Goal: Information Seeking & Learning: Learn about a topic

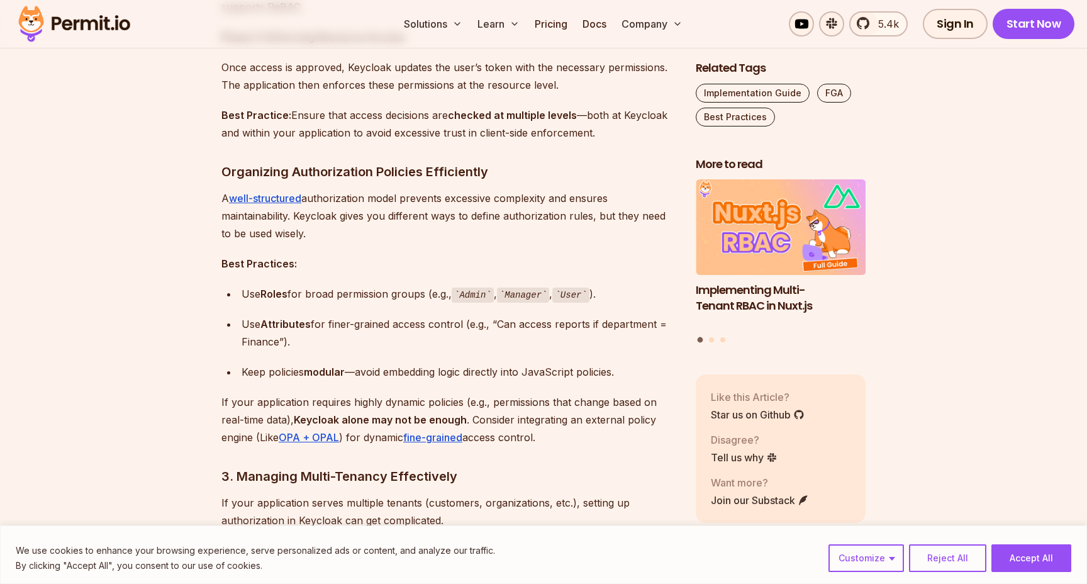
scroll to position [1423, 0]
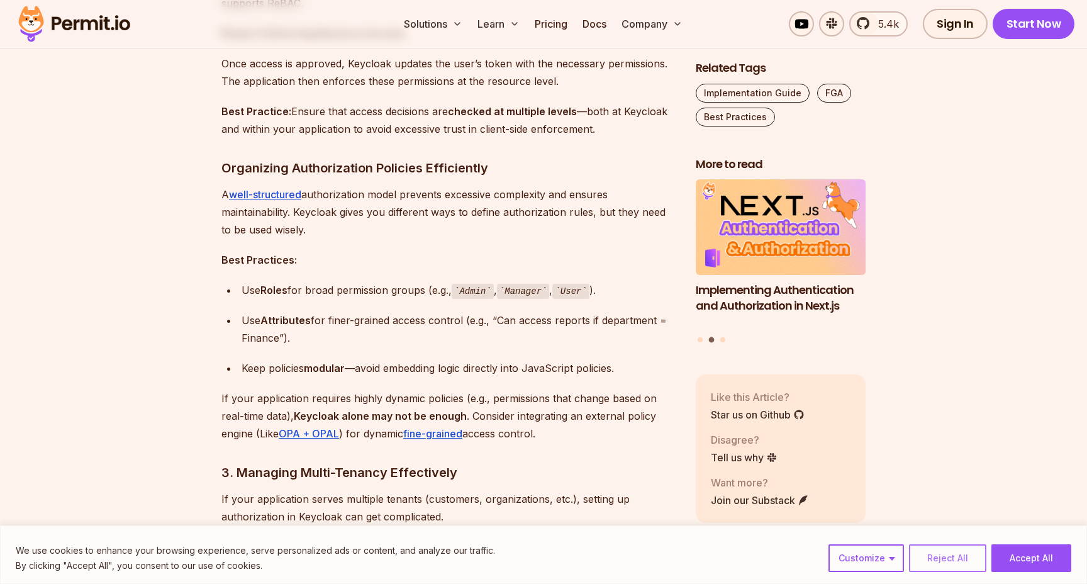
click at [955, 551] on button "Reject All" at bounding box center [947, 558] width 77 height 28
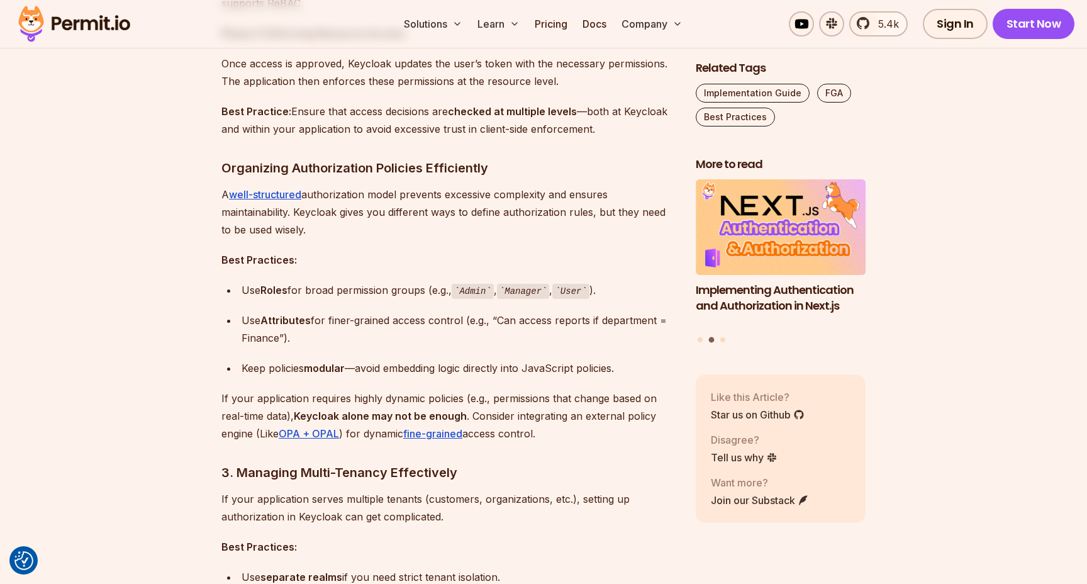
click at [536, 405] on p "If your application requires highly dynamic policies (e.g., permissions that ch…" at bounding box center [448, 415] width 454 height 53
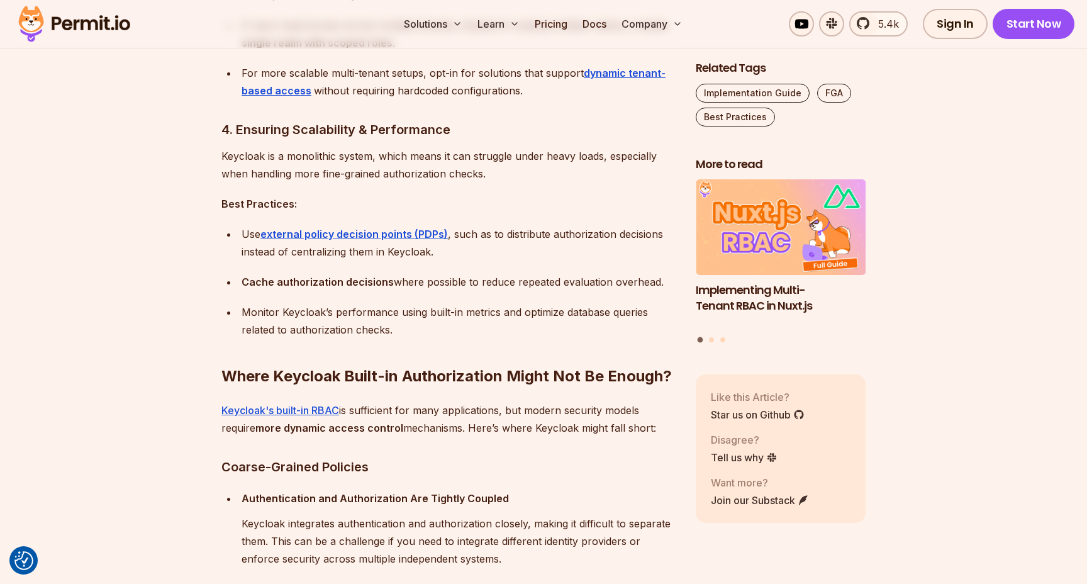
scroll to position [2012, 0]
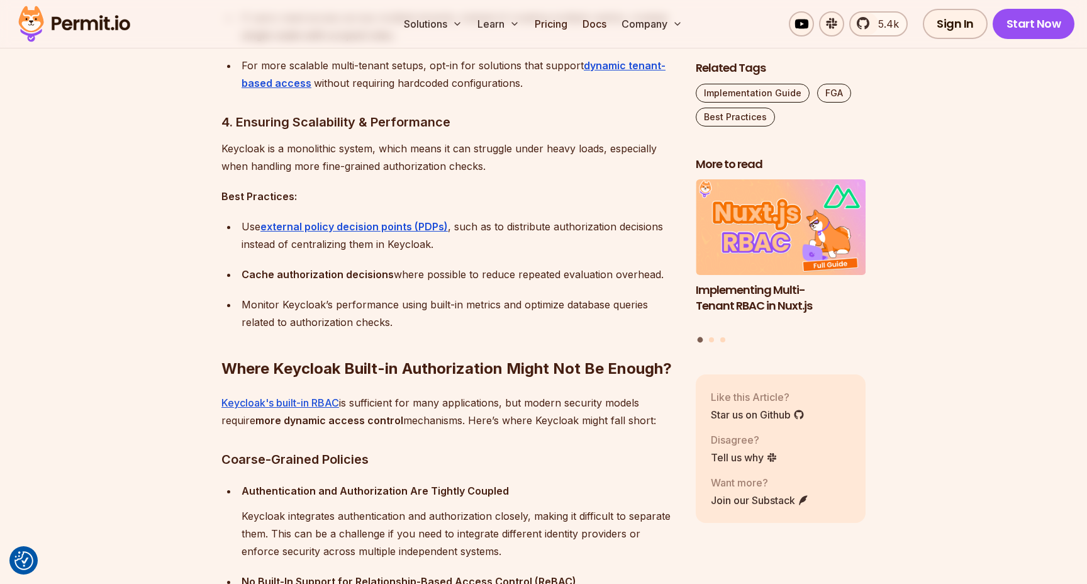
click at [458, 296] on div "Monitor Keycloak’s performance using built-in metrics and optimize database que…" at bounding box center [458, 313] width 434 height 35
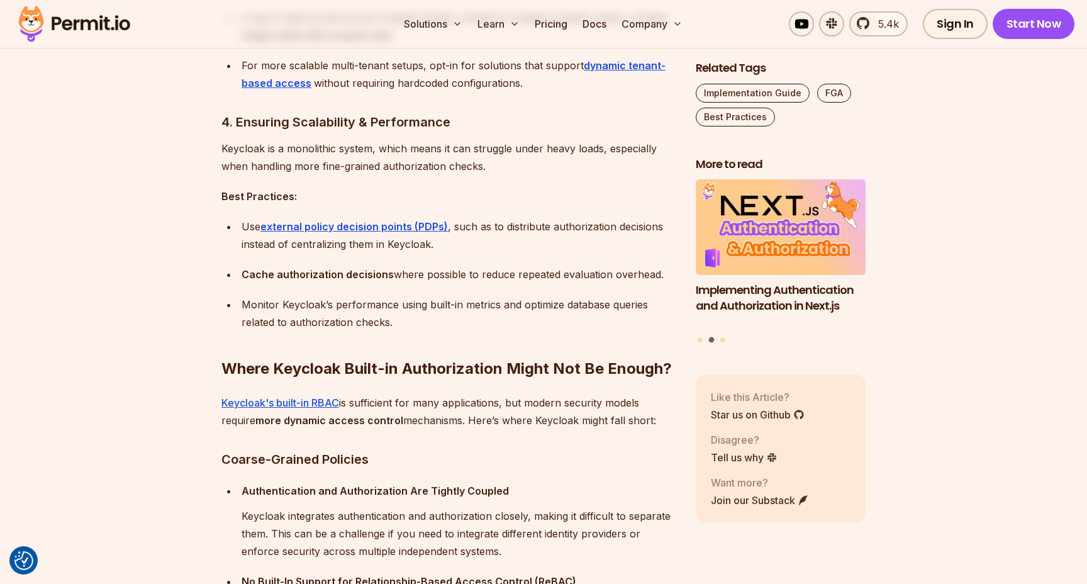
click at [480, 420] on p "Keycloak's built-in RBAC is sufficient for many applications, but modern securi…" at bounding box center [448, 411] width 454 height 35
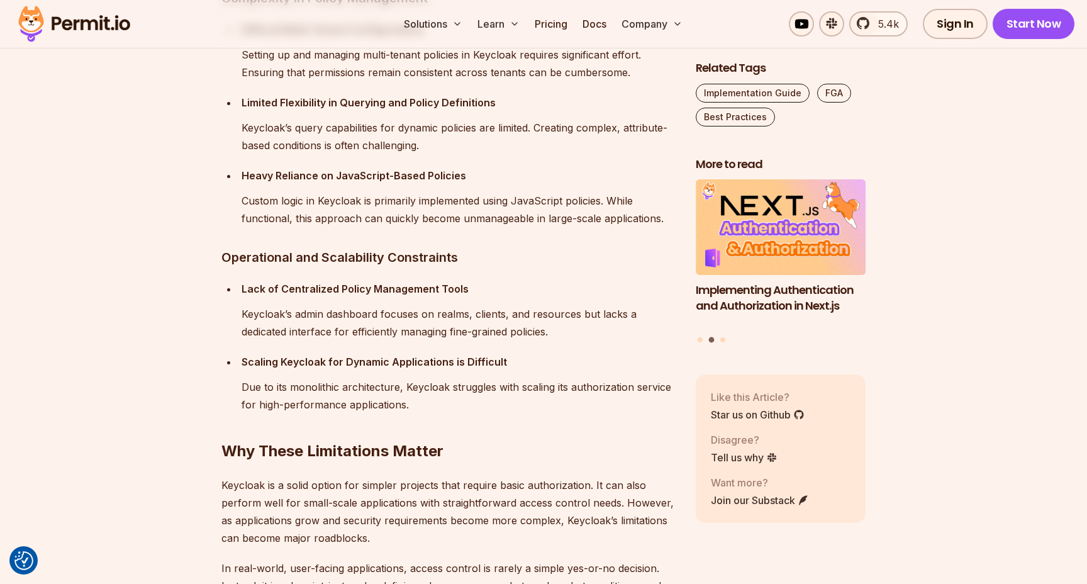
scroll to position [2794, 0]
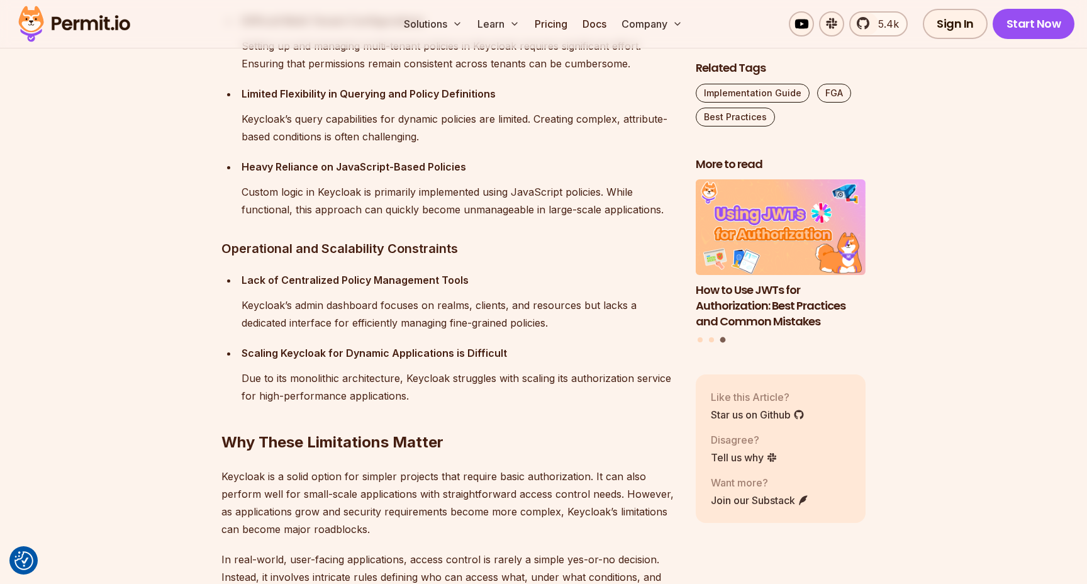
click at [564, 323] on p "Keycloak’s admin dashboard focuses on realms, clients, and resources but lacks …" at bounding box center [458, 313] width 434 height 35
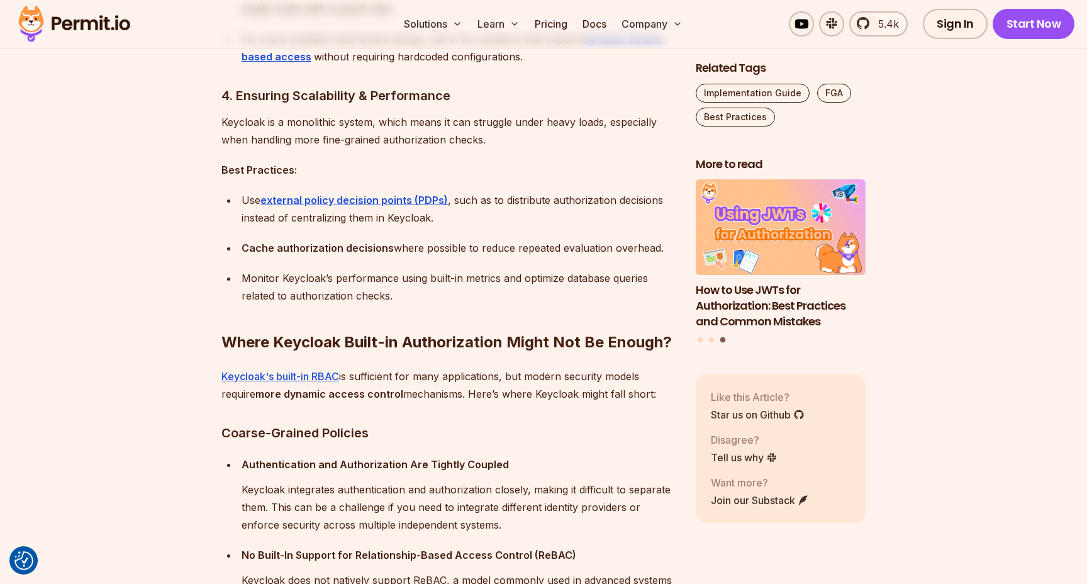
scroll to position [1604, 0]
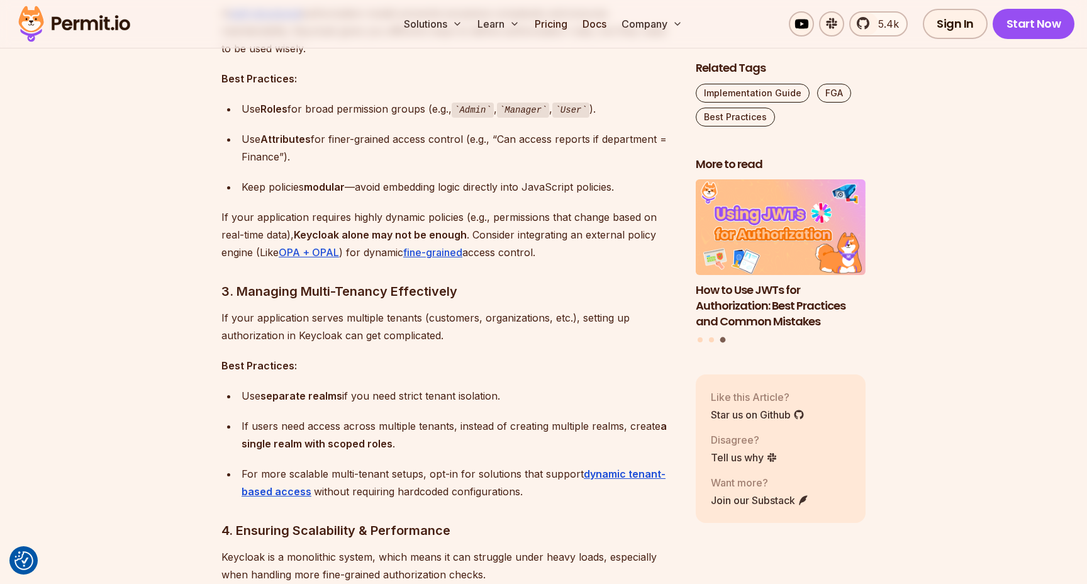
click at [533, 299] on h3 "3. Managing Multi-Tenancy Effectively" at bounding box center [448, 291] width 454 height 20
click at [536, 367] on p "Best Practices:" at bounding box center [448, 366] width 454 height 18
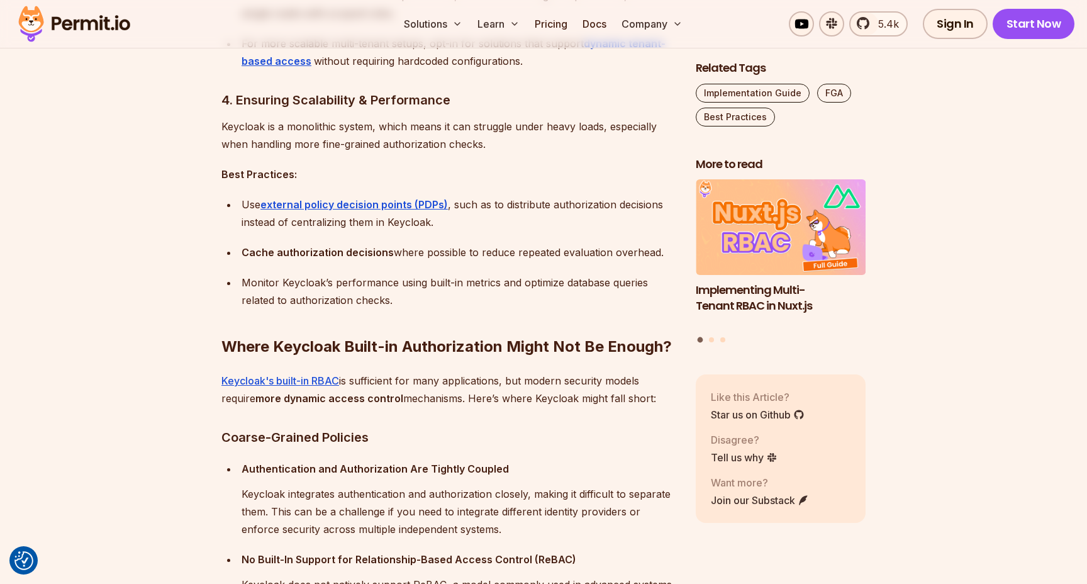
scroll to position [2036, 0]
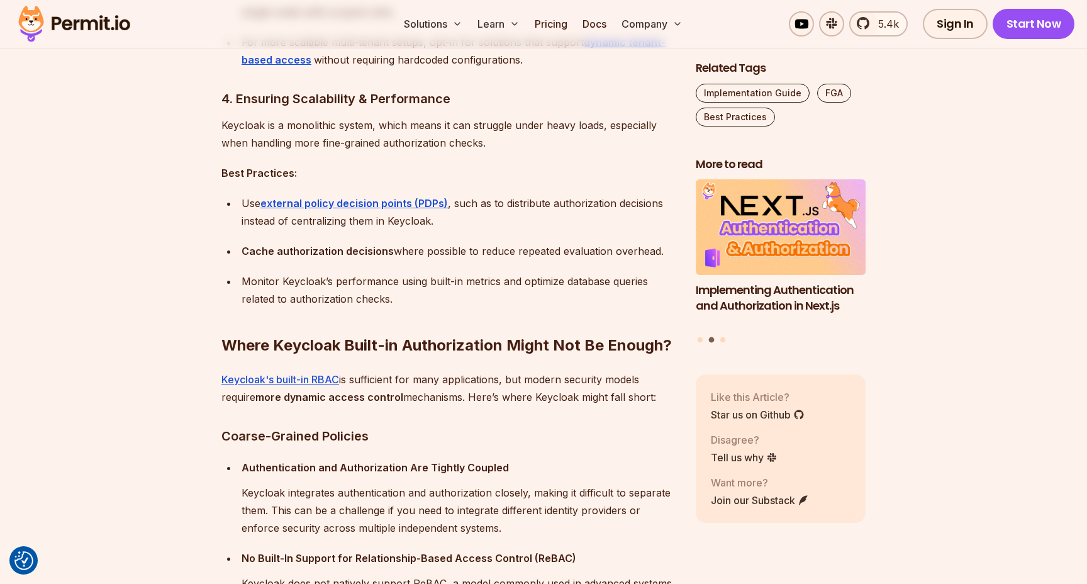
click at [572, 207] on div "Use external policy decision points (PDPs) , such as to distribute authorizatio…" at bounding box center [458, 211] width 434 height 35
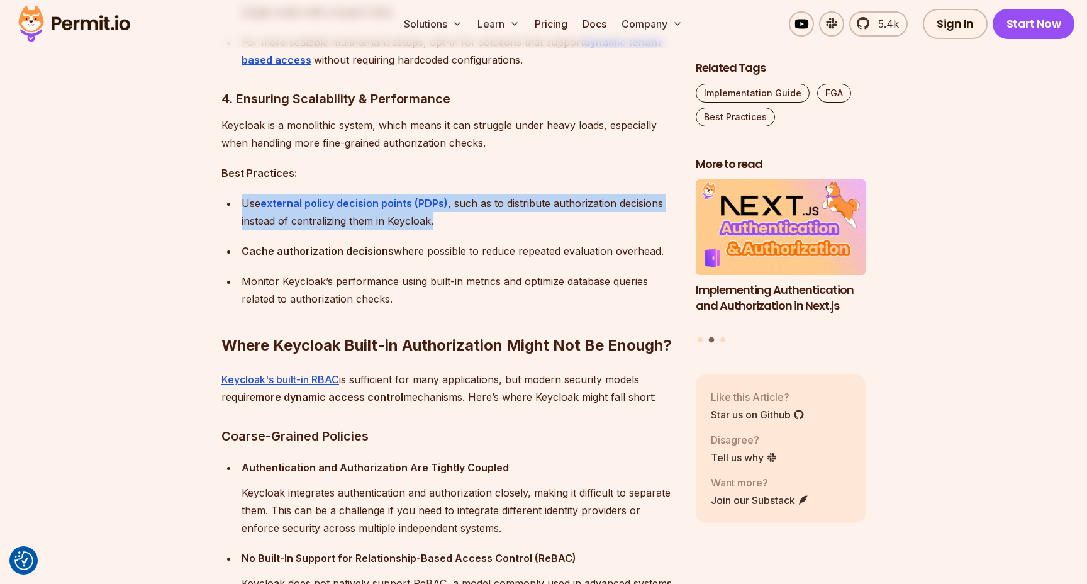
click at [572, 207] on div "Use external policy decision points (PDPs) , such as to distribute authorizatio…" at bounding box center [458, 211] width 434 height 35
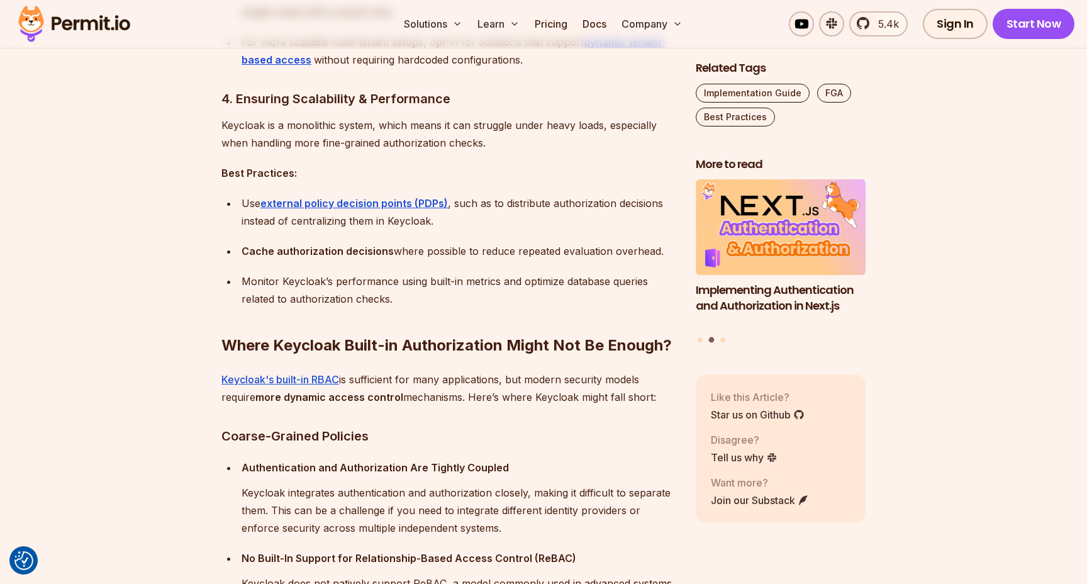
click at [455, 249] on div "Cache authorization decisions where possible to reduce repeated evaluation over…" at bounding box center [458, 251] width 434 height 18
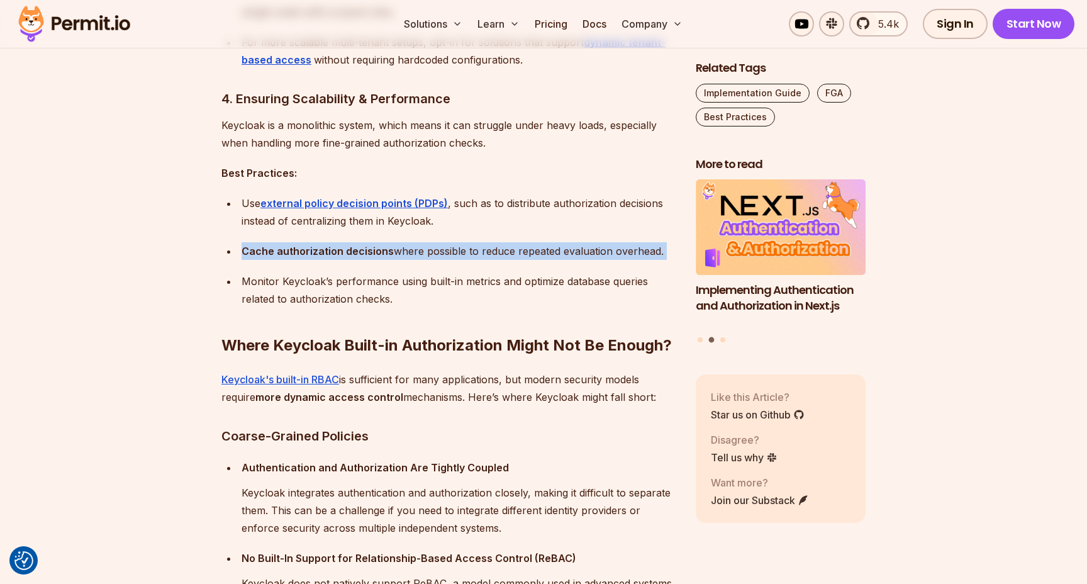
click at [455, 249] on div "Cache authorization decisions where possible to reduce repeated evaluation over…" at bounding box center [458, 251] width 434 height 18
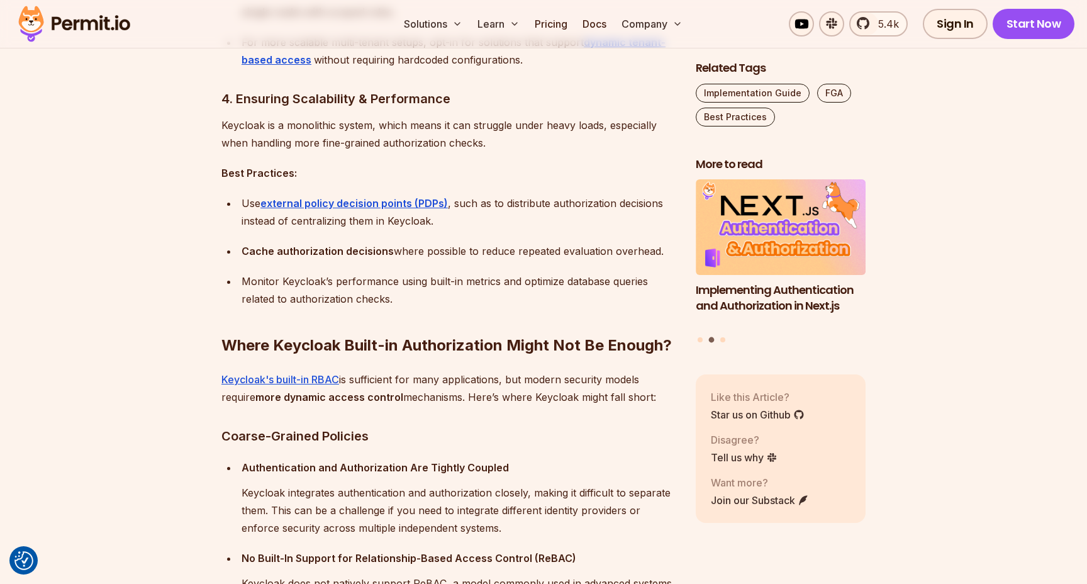
click at [448, 278] on div "Monitor Keycloak’s performance using built-in metrics and optimize database que…" at bounding box center [458, 289] width 434 height 35
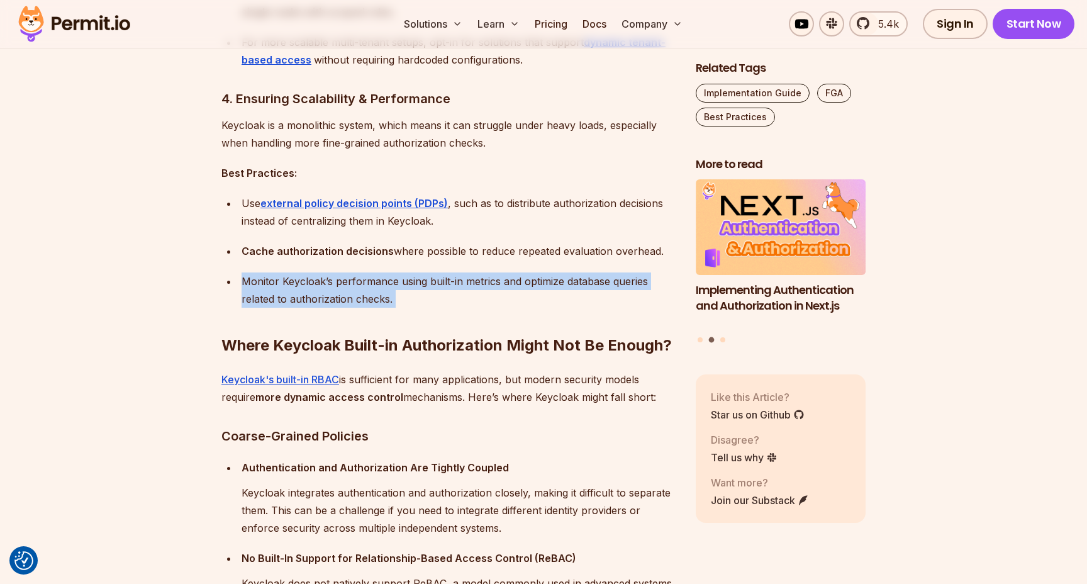
click at [448, 278] on div "Monitor Keycloak’s performance using built-in metrics and optimize database que…" at bounding box center [458, 289] width 434 height 35
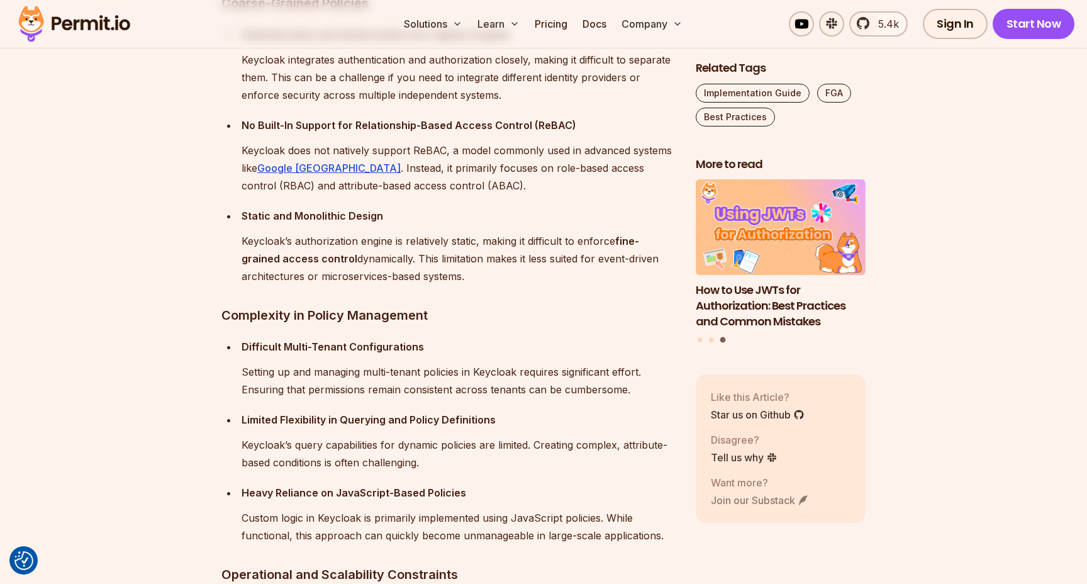
scroll to position [2471, 0]
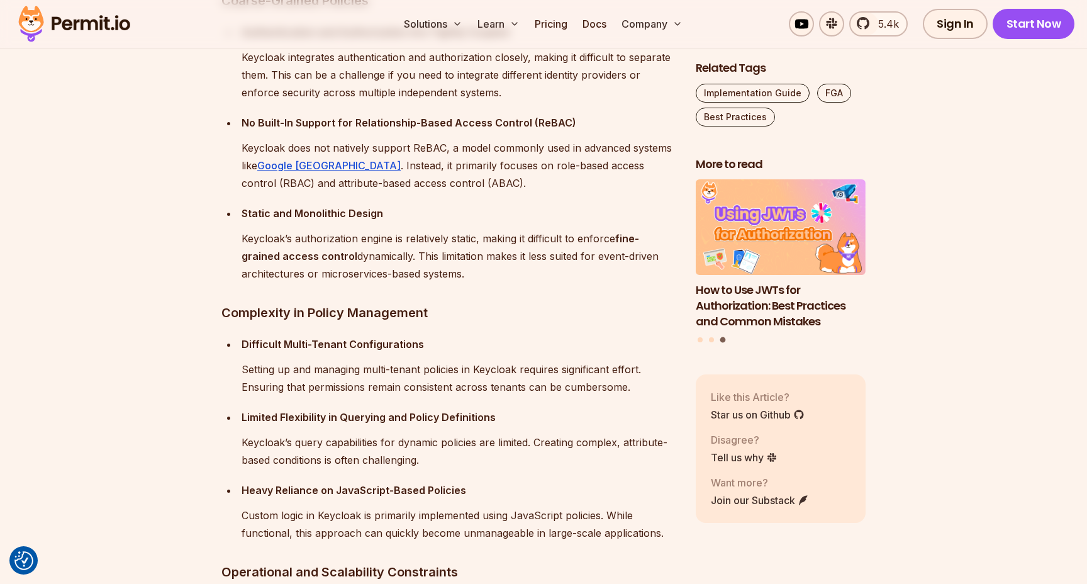
click at [490, 477] on ul "Difficult Multi-Tenant Configurations Setting up and managing multi-tenant poli…" at bounding box center [448, 438] width 454 height 206
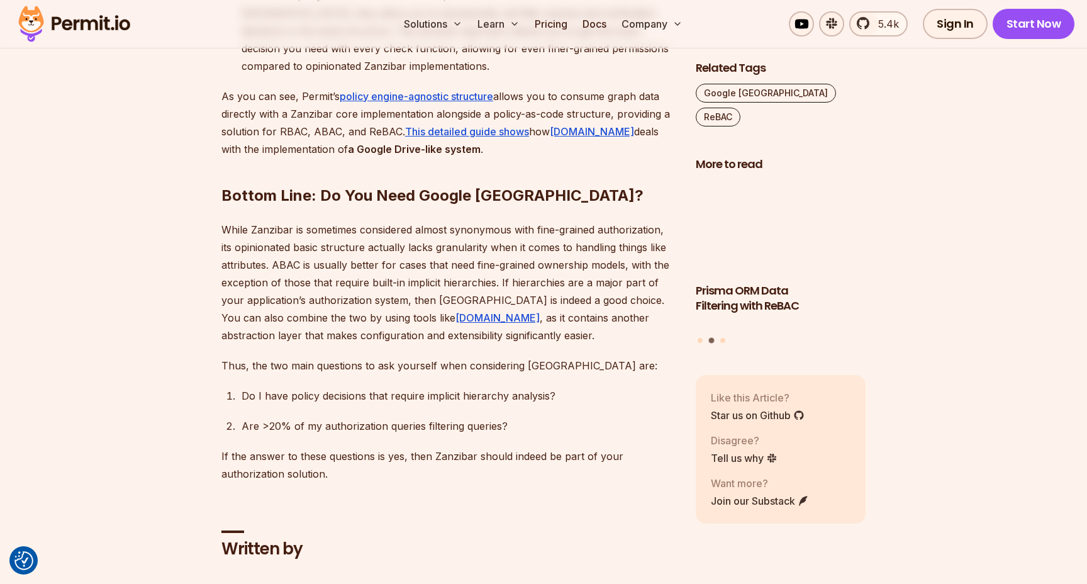
scroll to position [6161, 0]
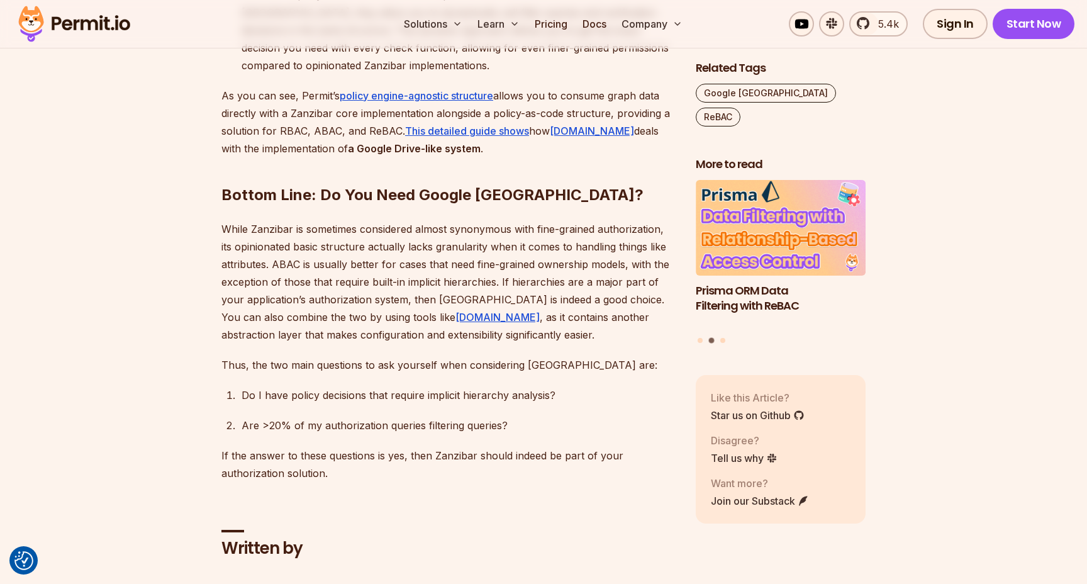
click at [457, 386] on div "Do I have policy decisions that require implicit hierarchy analysis?" at bounding box center [458, 395] width 434 height 18
click at [402, 386] on ol "Do I have policy decisions that require implicit hierarchy analysis? Are >20% o…" at bounding box center [448, 410] width 454 height 48
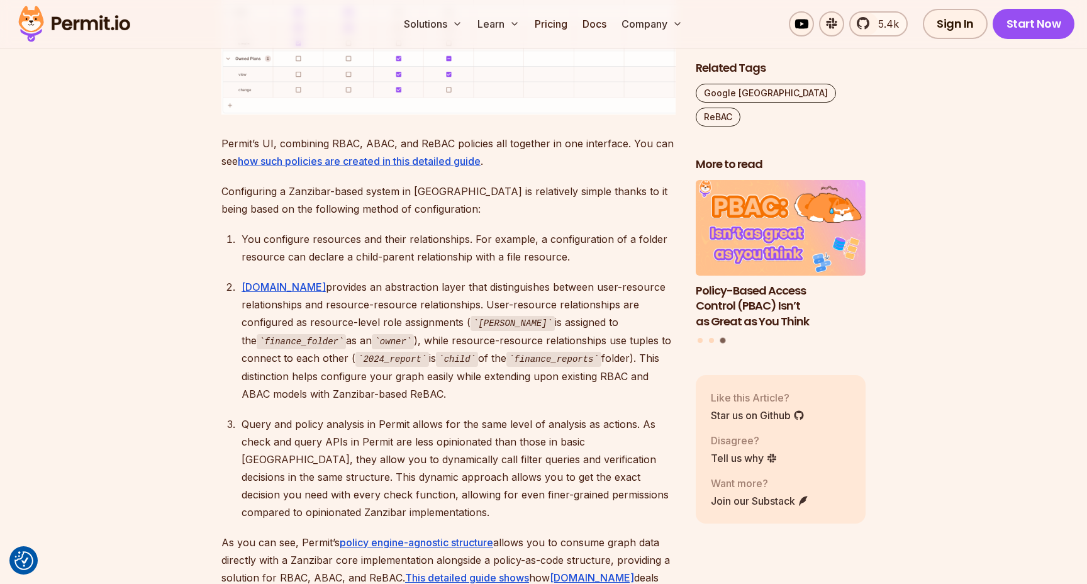
scroll to position [5570, 0]
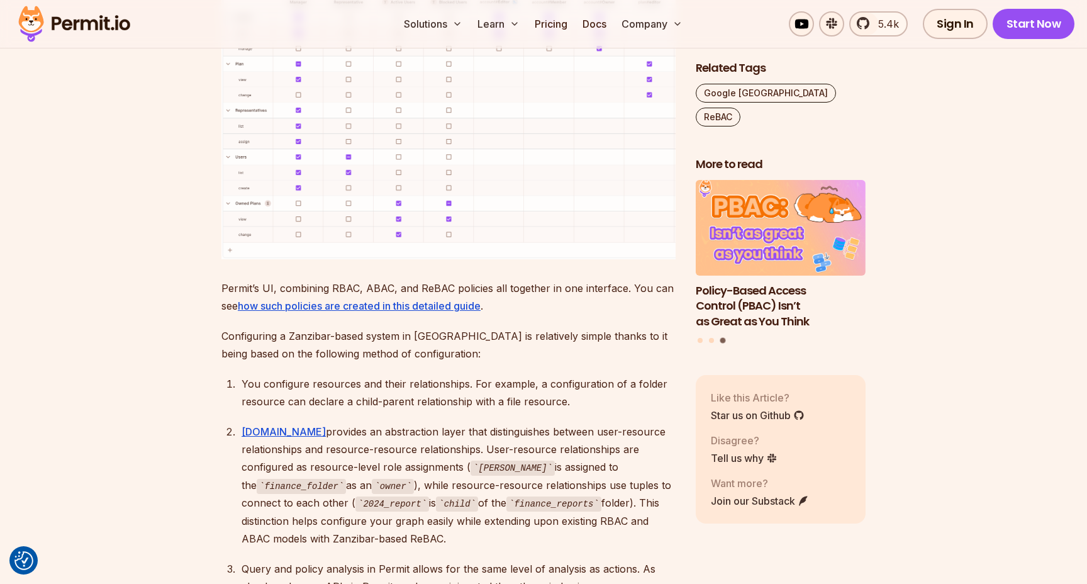
click at [499, 423] on div "[DOMAIN_NAME] provides an abstraction layer that distinguishes between user-res…" at bounding box center [458, 485] width 434 height 125
click at [375, 423] on div "[DOMAIN_NAME] provides an abstraction layer that distinguishes between user-res…" at bounding box center [458, 485] width 434 height 125
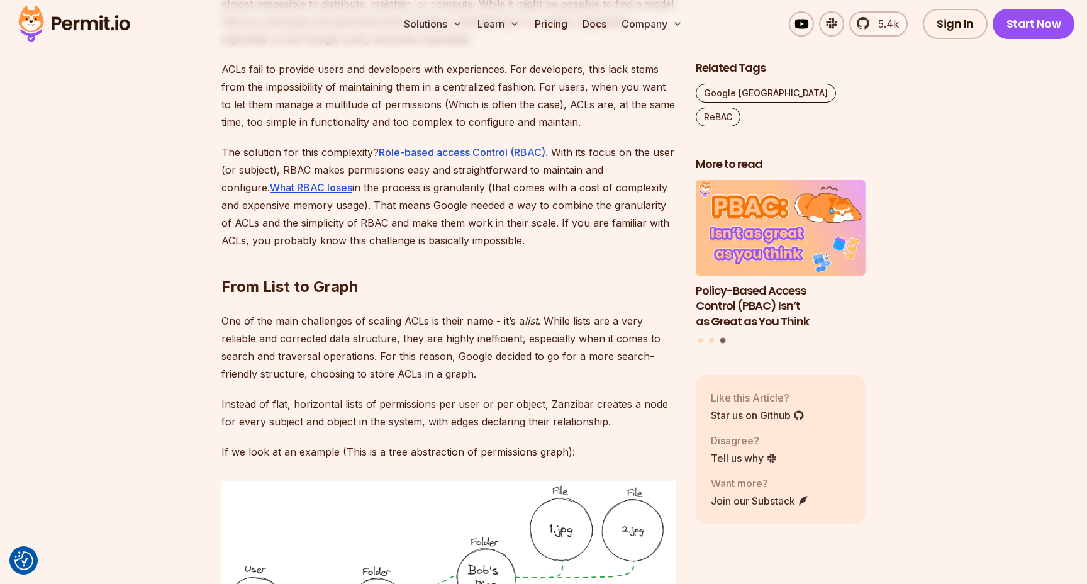
scroll to position [2059, 0]
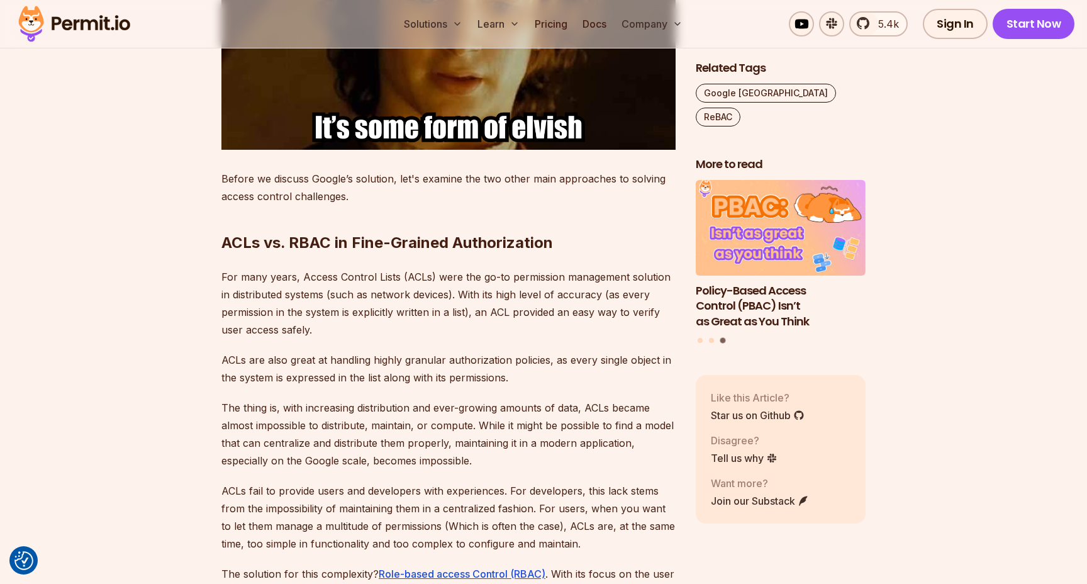
click at [90, 13] on img at bounding box center [74, 24] width 123 height 43
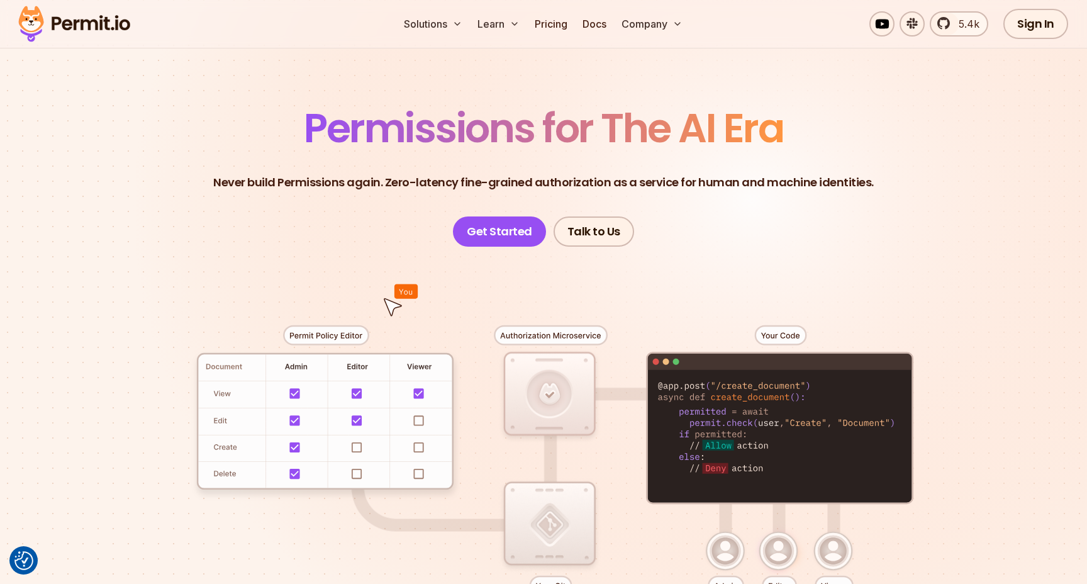
scroll to position [56, 0]
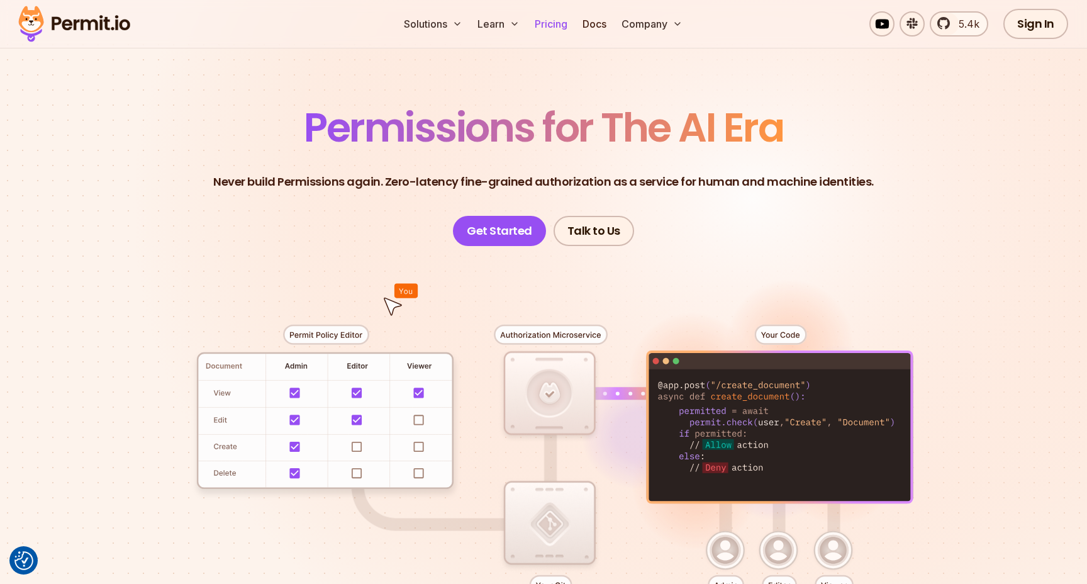
click at [540, 20] on link "Pricing" at bounding box center [550, 23] width 43 height 25
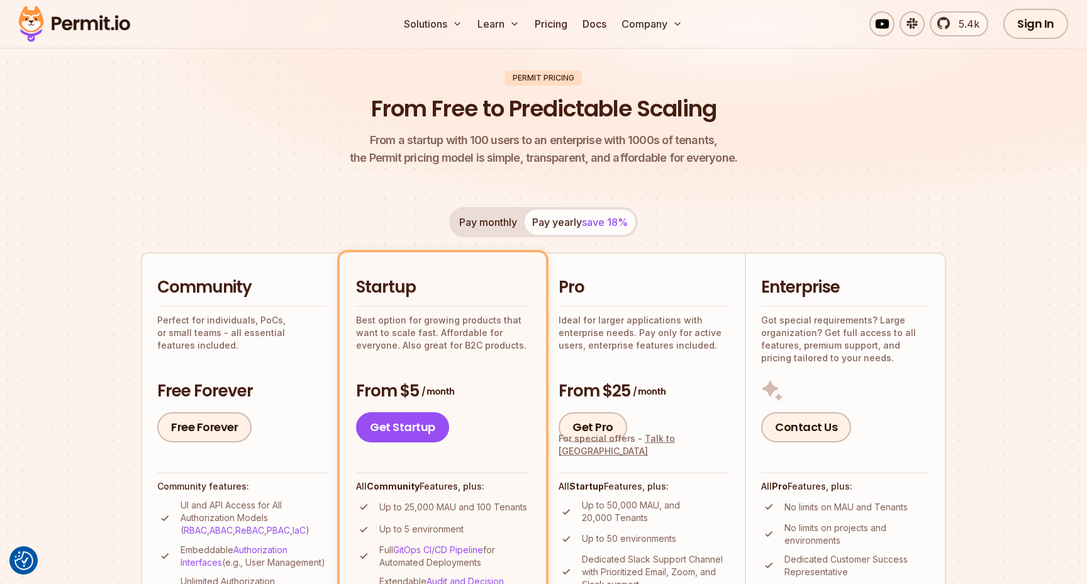
scroll to position [84, 0]
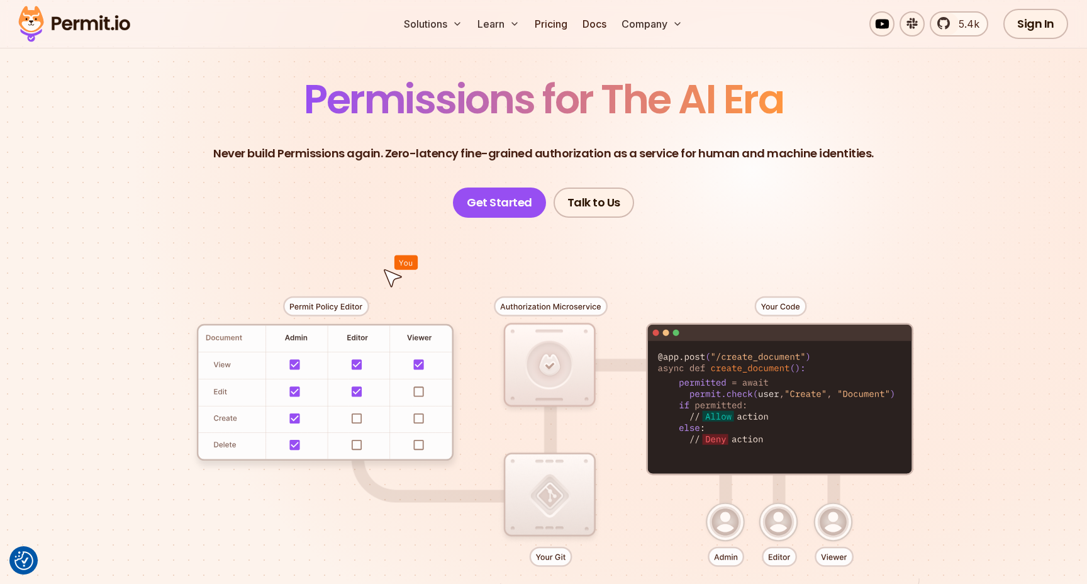
scroll to position [56, 0]
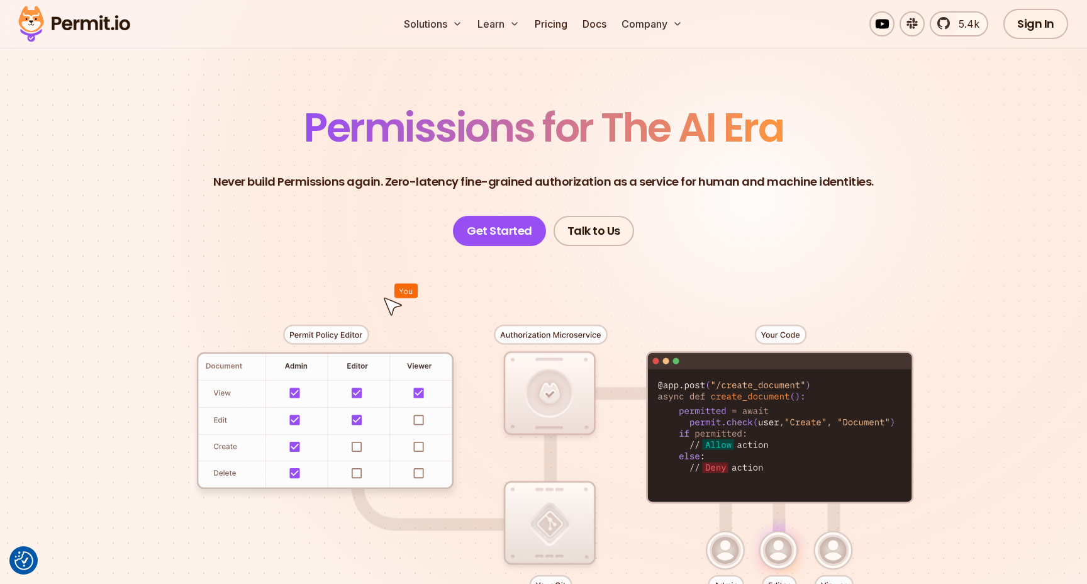
scroll to position [2059, 0]
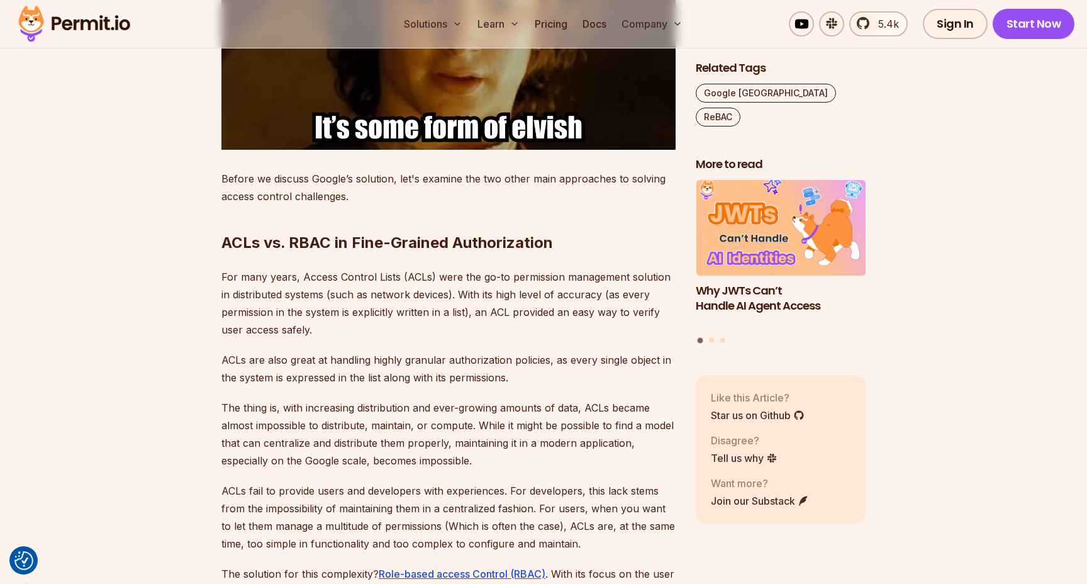
click at [382, 351] on p "ACLs are also great at handling highly granular authorization policies, as ever…" at bounding box center [448, 368] width 454 height 35
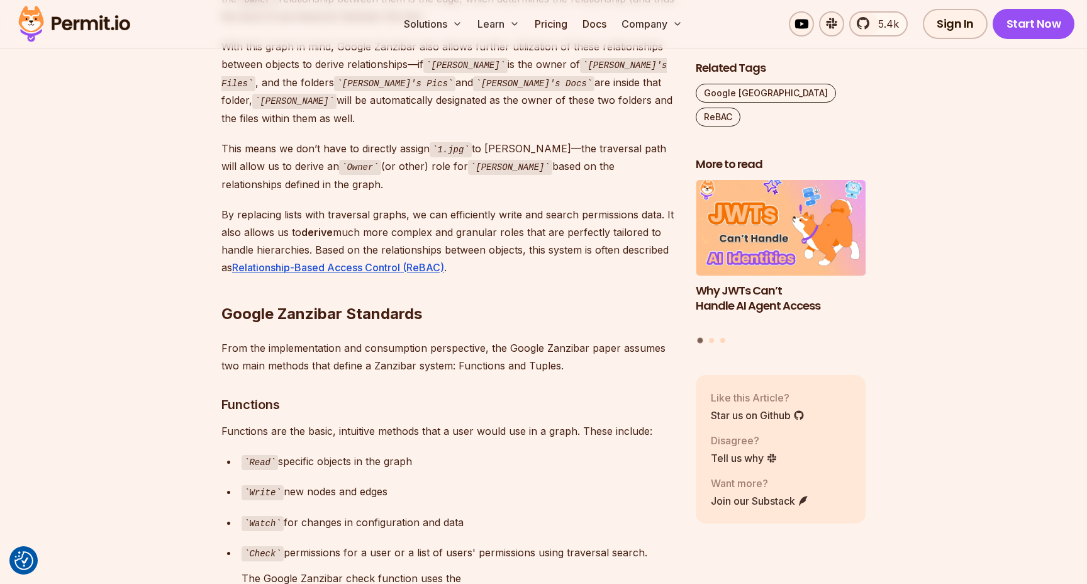
scroll to position [3278, 0]
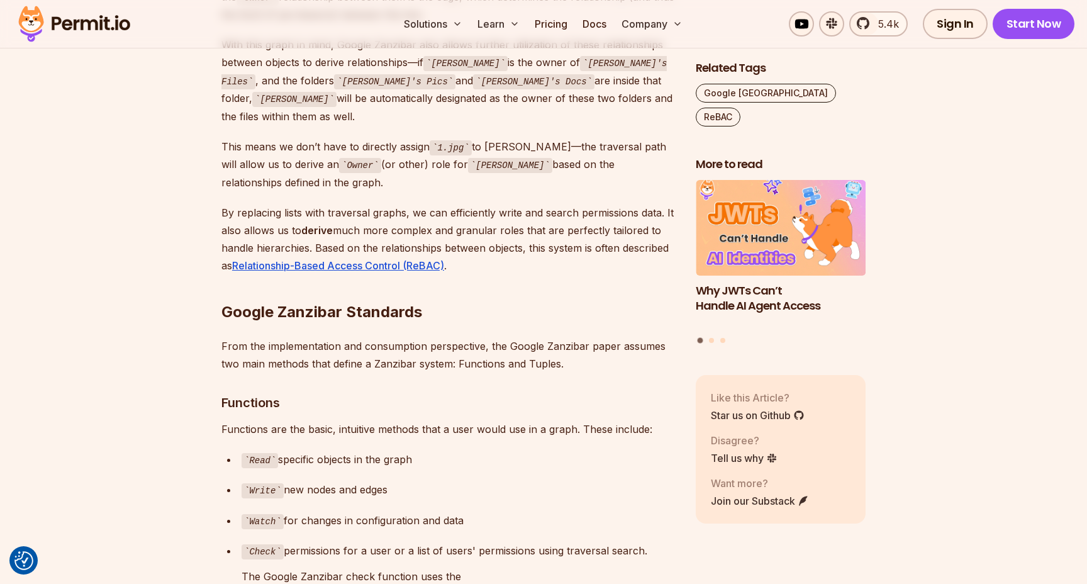
click at [313, 302] on strong "Google Zanzibar Standards" at bounding box center [321, 311] width 201 height 18
